Goal: Answer question/provide support: Share knowledge or assist other users

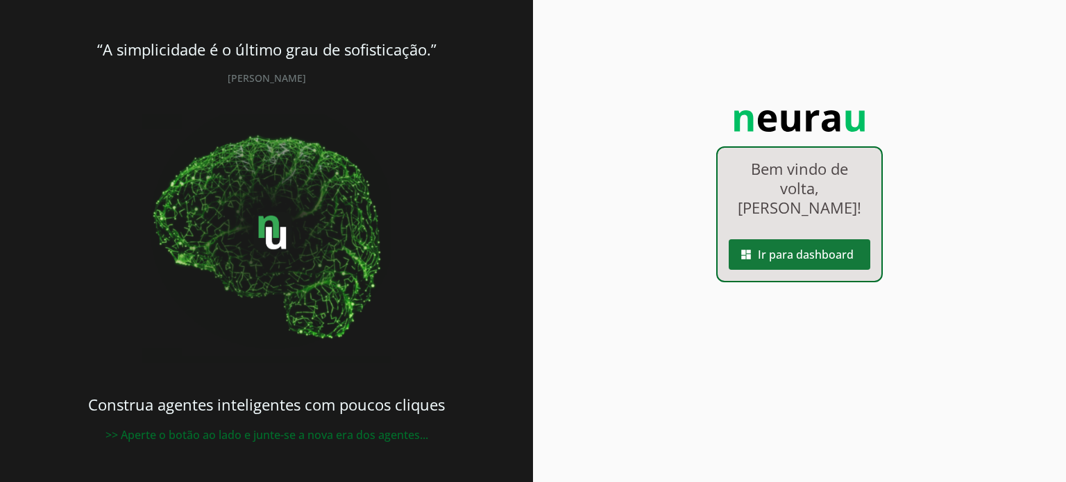
click at [820, 238] on span at bounding box center [800, 254] width 142 height 33
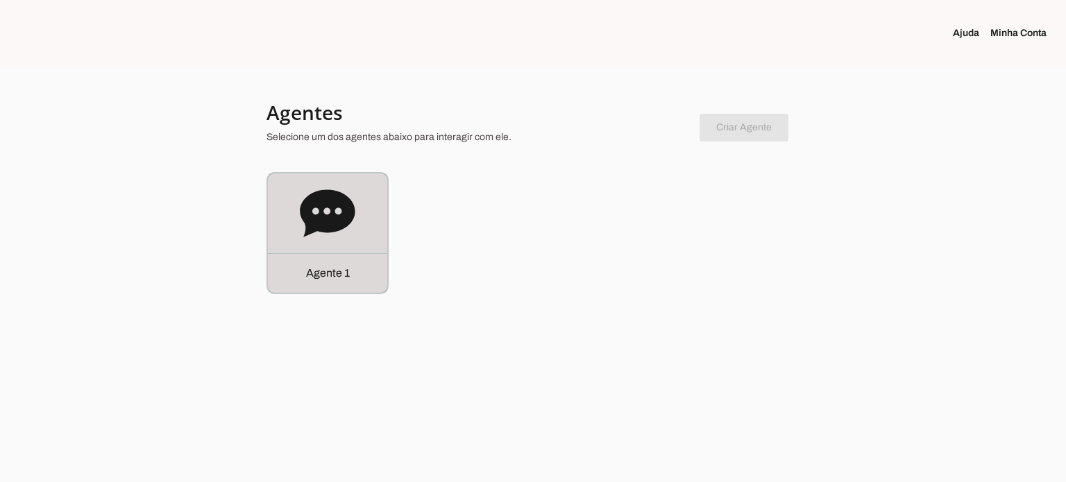
click at [316, 201] on icon at bounding box center [327, 212] width 55 height 47
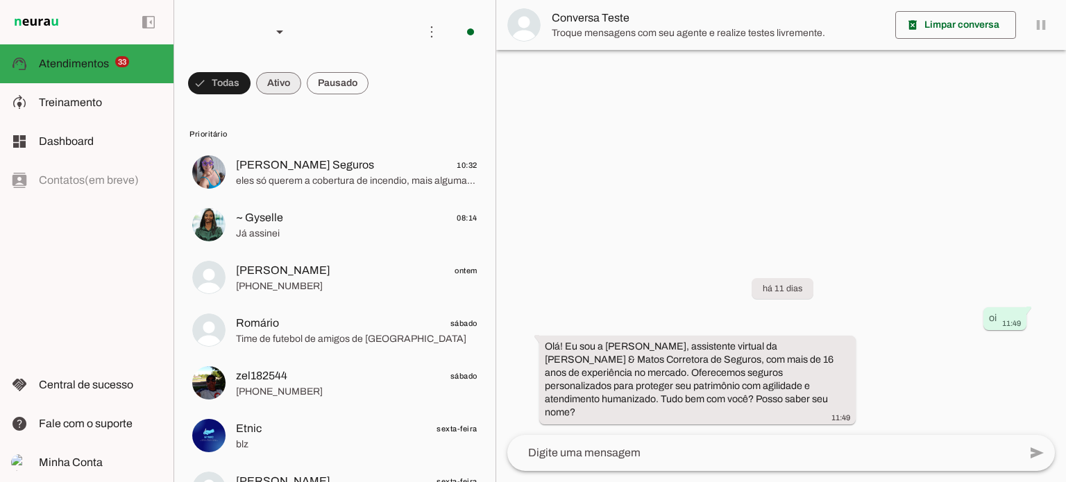
click at [251, 85] on span at bounding box center [219, 83] width 62 height 33
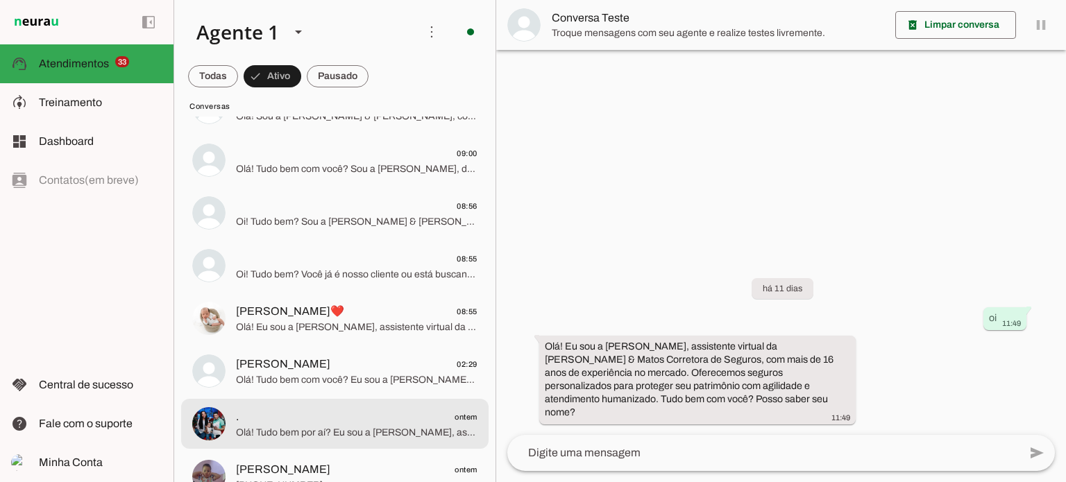
scroll to position [139, 0]
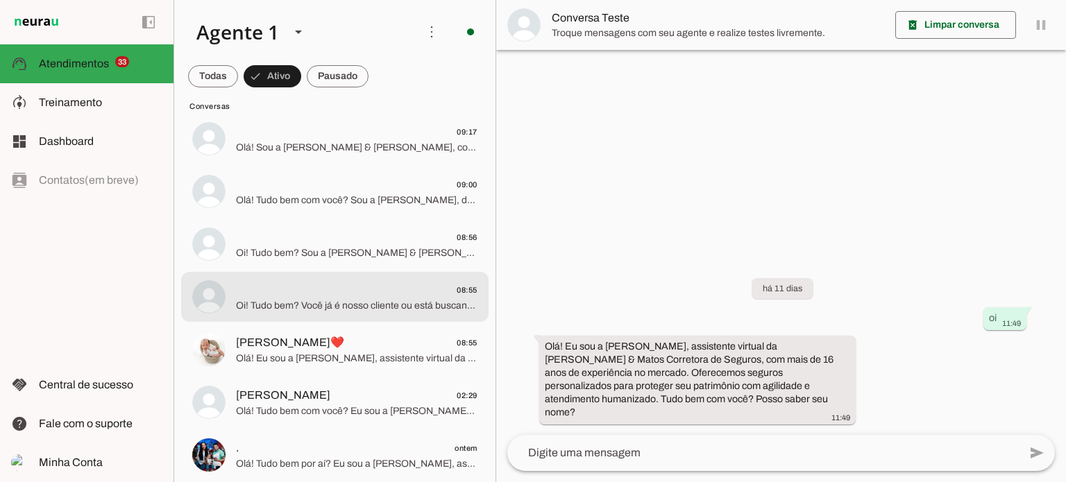
click at [317, 283] on span "08:55" at bounding box center [357, 290] width 242 height 17
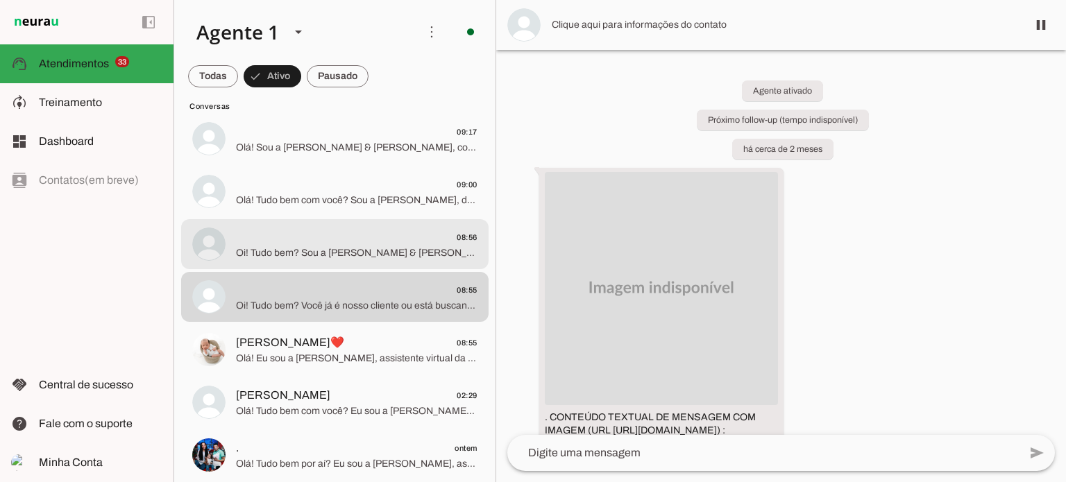
click at [303, 245] on span "08:56" at bounding box center [357, 237] width 242 height 17
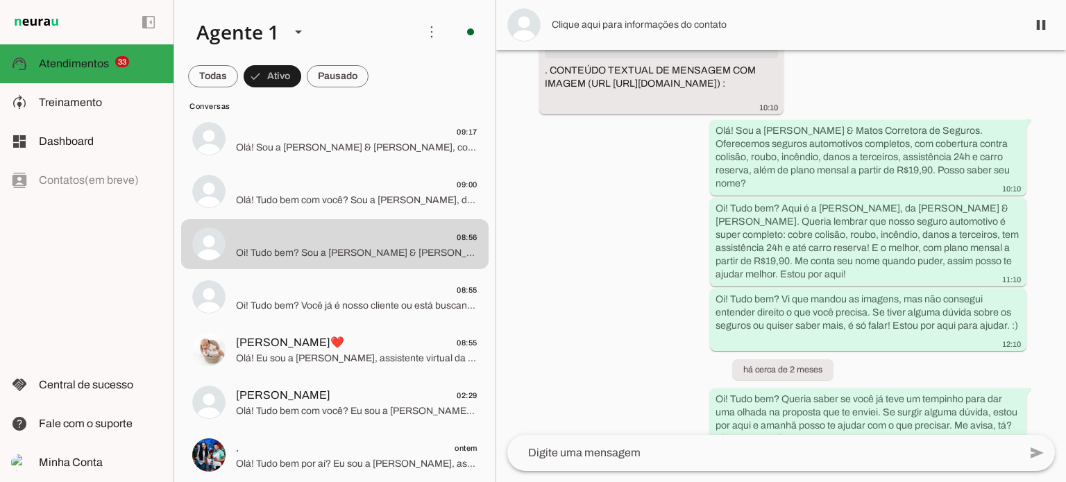
scroll to position [360, 0]
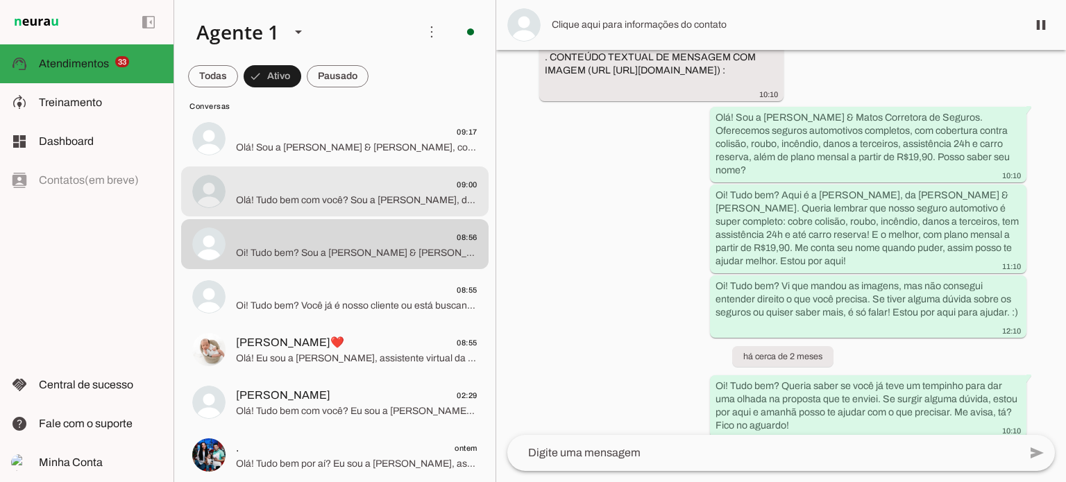
click at [303, 180] on span "09:00" at bounding box center [357, 184] width 242 height 17
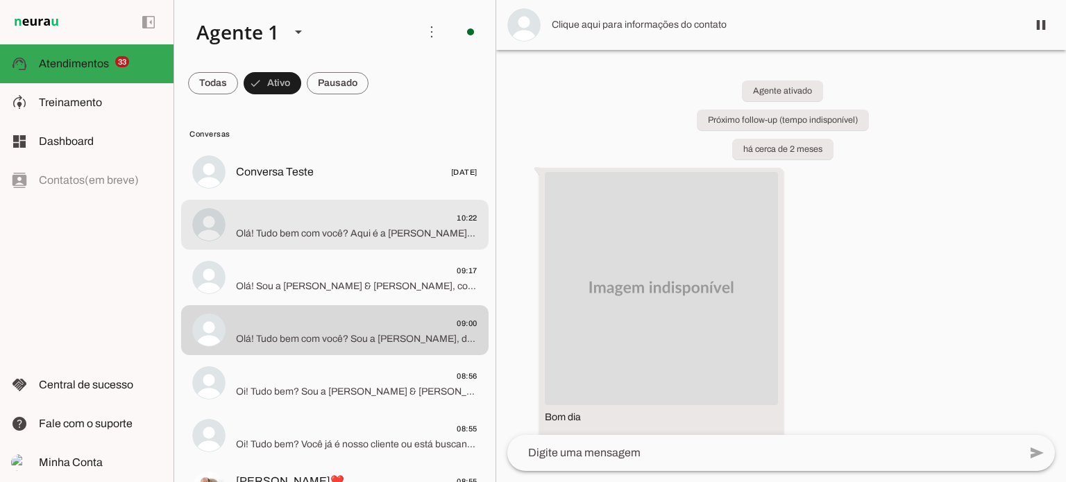
click at [302, 219] on span "10:22" at bounding box center [357, 218] width 242 height 17
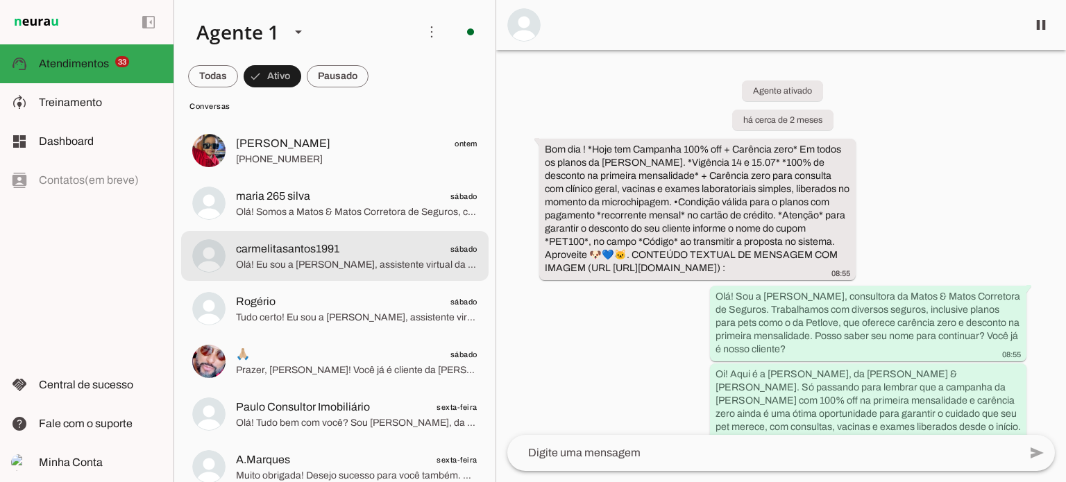
scroll to position [625, 0]
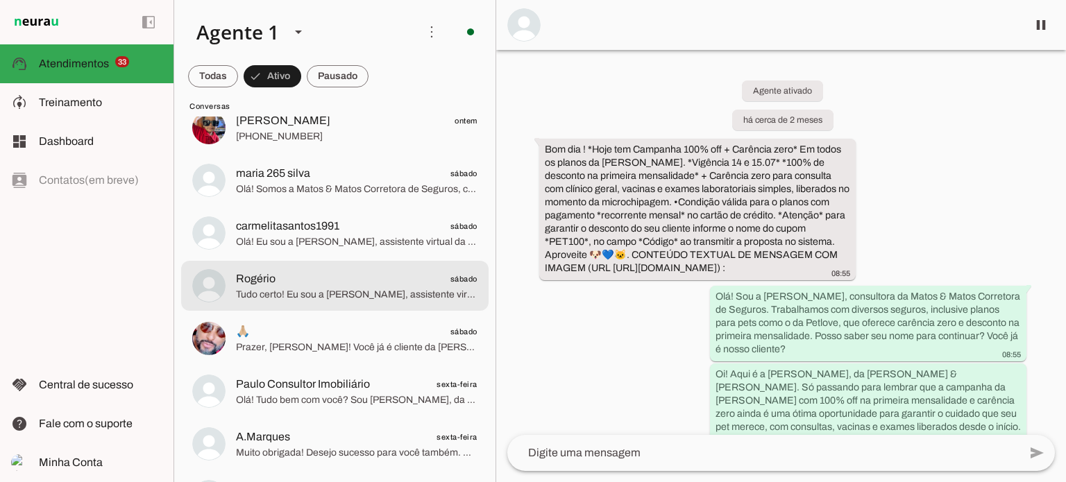
click at [325, 294] on span "Tudo certo! Eu sou a [PERSON_NAME], assistente virtual, e estou aqui para agili…" at bounding box center [357, 295] width 242 height 14
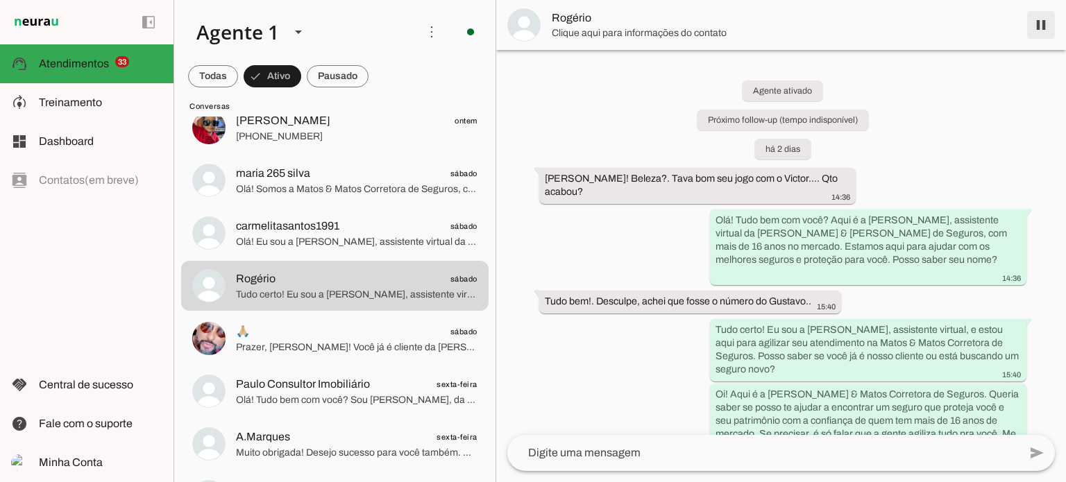
click at [1038, 27] on span at bounding box center [1040, 24] width 33 height 33
